Goal: Information Seeking & Learning: Learn about a topic

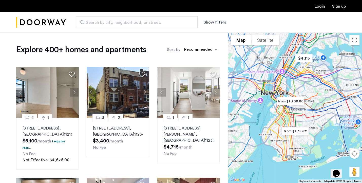
click at [354, 152] on button "Map camera controls" at bounding box center [354, 153] width 10 height 10
click at [342, 141] on button "Zoom in" at bounding box center [341, 141] width 10 height 10
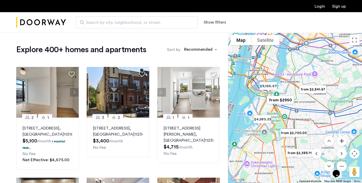
click at [342, 141] on button "Zoom in" at bounding box center [341, 141] width 10 height 10
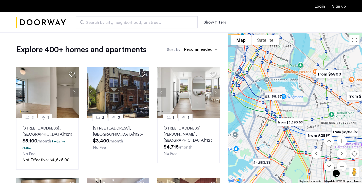
drag, startPoint x: 302, startPoint y: 85, endPoint x: 334, endPoint y: 112, distance: 41.9
click at [334, 112] on div at bounding box center [295, 107] width 134 height 150
click at [343, 141] on button "Zoom in" at bounding box center [341, 141] width 10 height 10
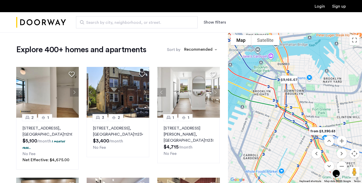
drag, startPoint x: 320, startPoint y: 102, endPoint x: 359, endPoint y: 91, distance: 40.5
click at [359, 91] on div at bounding box center [295, 107] width 134 height 150
click at [125, 139] on div "[STREET_ADDRESS] $3,400 /month No Fee" at bounding box center [118, 137] width 50 height 25
click at [161, 22] on span "Search by city, neighborhood, or street." at bounding box center [134, 22] width 97 height 6
click at [161, 22] on input "Search by city, neighborhood, or street." at bounding box center [136, 22] width 121 height 12
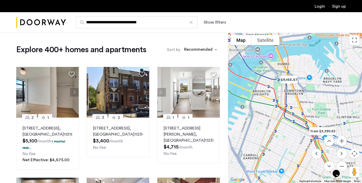
type input "**********"
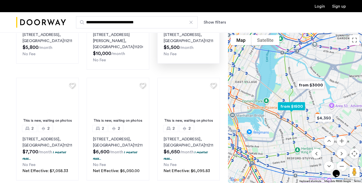
scroll to position [101, 0]
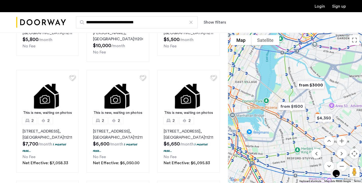
click at [292, 105] on img "from $1500" at bounding box center [291, 105] width 35 height 15
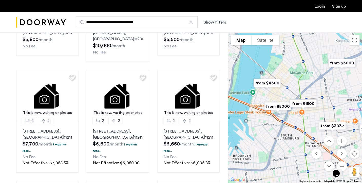
click at [310, 101] on img "from $1500" at bounding box center [302, 103] width 35 height 15
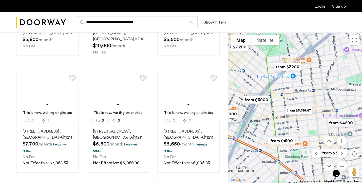
click at [279, 139] on img "from $1500" at bounding box center [280, 140] width 35 height 15
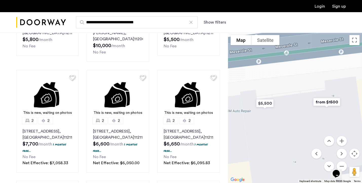
click at [329, 101] on img "from $1500" at bounding box center [326, 101] width 35 height 15
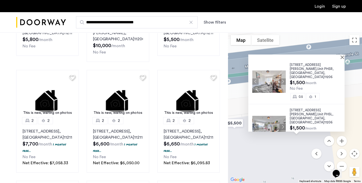
click at [300, 108] on span "[STREET_ADDRESS][PERSON_NAME]," at bounding box center [305, 111] width 31 height 7
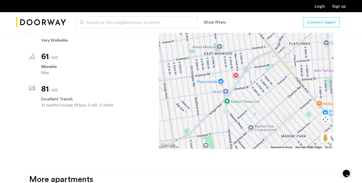
scroll to position [405, 0]
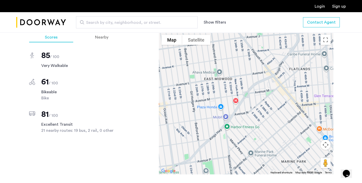
click at [237, 100] on div at bounding box center [246, 103] width 174 height 142
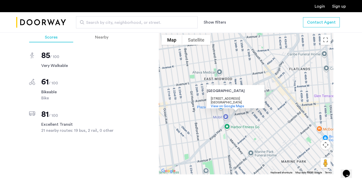
click at [286, 119] on div "Mount Sinai Brooklyn Mount Sinai Brooklyn 3201 Kings Hwy Brooklyn, NY 11234 Vie…" at bounding box center [246, 103] width 174 height 142
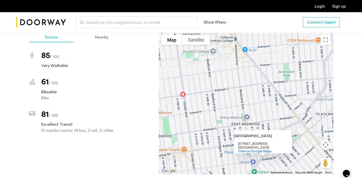
drag, startPoint x: 285, startPoint y: 99, endPoint x: 340, endPoint y: 134, distance: 64.5
click at [338, 135] on div "1479 East 34th Street, Unit 1R Brooklyn, NY , 11234 $3,400 Monthly rent 3 Bedro…" at bounding box center [181, 57] width 319 height 556
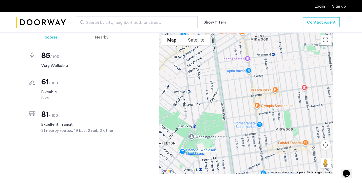
drag, startPoint x: 250, startPoint y: 105, endPoint x: 329, endPoint y: 121, distance: 80.7
click at [330, 121] on div "Mount Sinai Brooklyn Mount Sinai Brooklyn 3201 Kings Hwy Brooklyn, NY 11234 Vie…" at bounding box center [246, 103] width 174 height 142
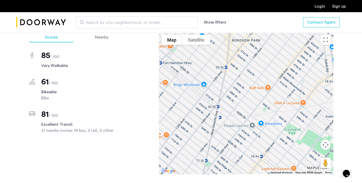
drag, startPoint x: 250, startPoint y: 116, endPoint x: 329, endPoint y: 118, distance: 78.5
click at [329, 118] on div "Mount Sinai Brooklyn Mount Sinai Brooklyn 3201 Kings Hwy Brooklyn, NY 11234 Vie…" at bounding box center [246, 103] width 174 height 142
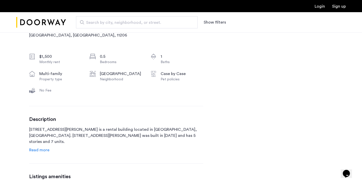
scroll to position [177, 0]
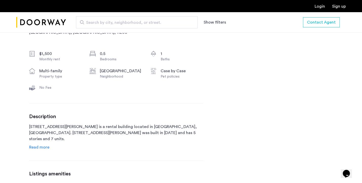
click at [44, 147] on span "Read more" at bounding box center [39, 147] width 20 height 4
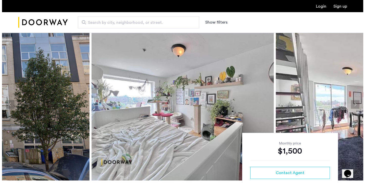
scroll to position [0, 0]
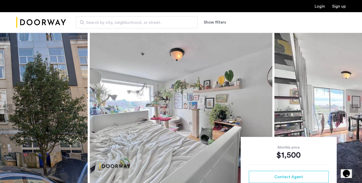
click at [153, 121] on img at bounding box center [181, 108] width 182 height 152
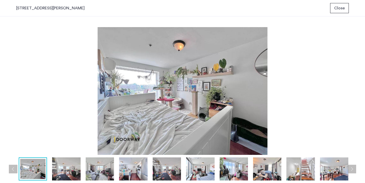
click at [69, 164] on img at bounding box center [66, 168] width 28 height 23
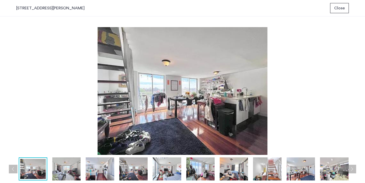
click at [93, 165] on img at bounding box center [100, 168] width 28 height 23
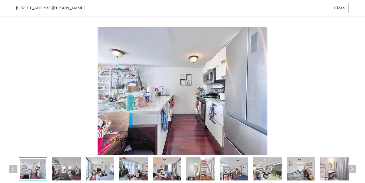
click at [133, 168] on img at bounding box center [133, 168] width 28 height 23
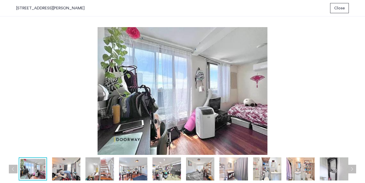
click at [165, 169] on img at bounding box center [167, 168] width 28 height 23
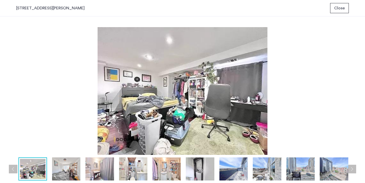
click at [187, 166] on img at bounding box center [200, 168] width 28 height 23
